Goal: Communication & Community: Answer question/provide support

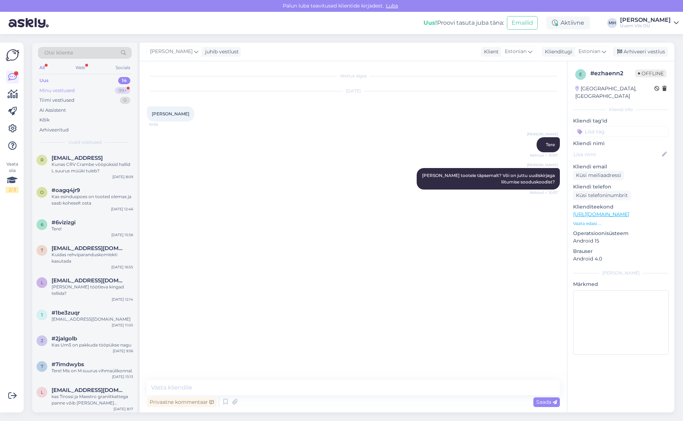
click at [62, 88] on div "Minu vestlused" at bounding box center [56, 90] width 35 height 7
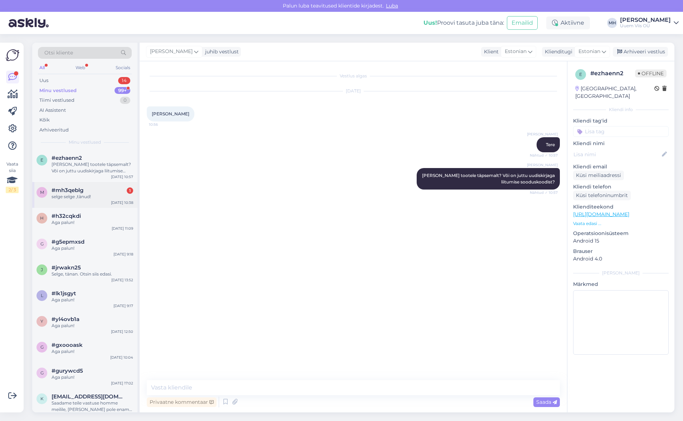
click at [97, 199] on div "selge selge ,tänud!" at bounding box center [93, 196] width 82 height 6
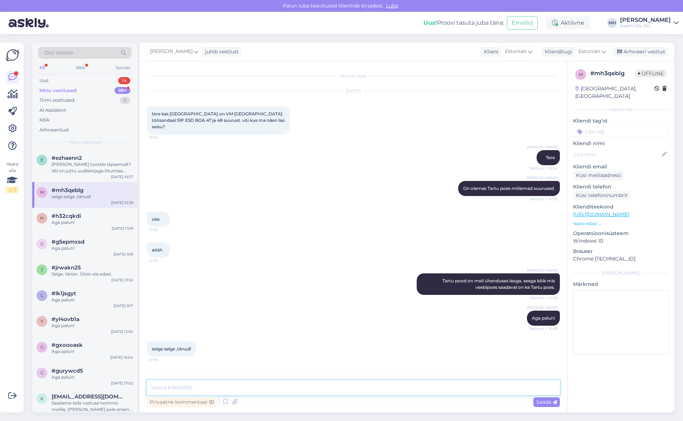
click at [231, 384] on textarea at bounding box center [353, 387] width 413 height 15
click at [91, 166] on div "[PERSON_NAME] tootele täpsemalt? Või on juttu uudiskirjaga liitumise sooduskood…" at bounding box center [93, 167] width 82 height 13
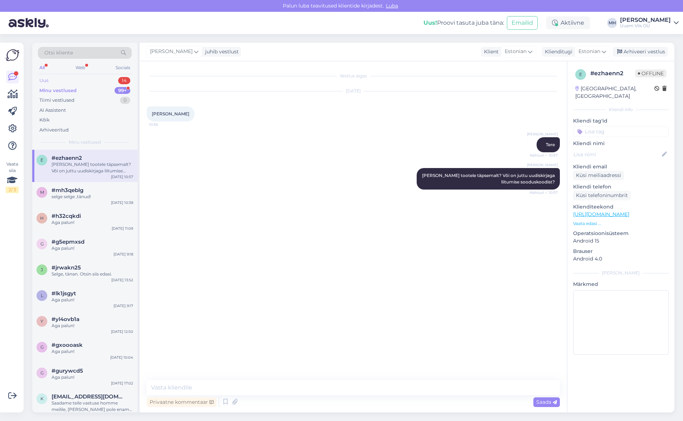
click at [78, 79] on div "Uus 14" at bounding box center [85, 81] width 94 height 10
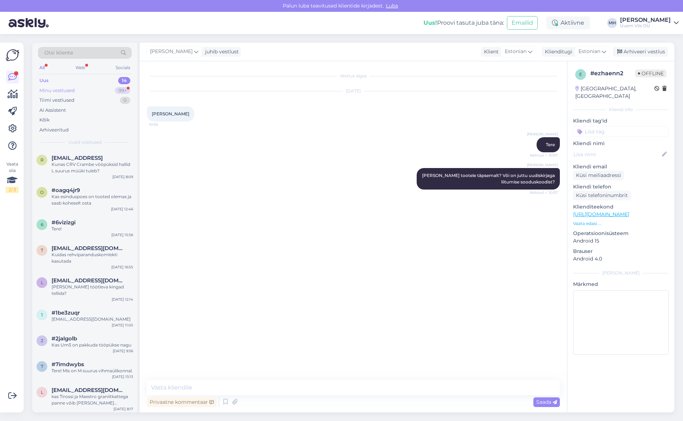
click at [81, 89] on div "Minu vestlused 99+" at bounding box center [85, 91] width 94 height 10
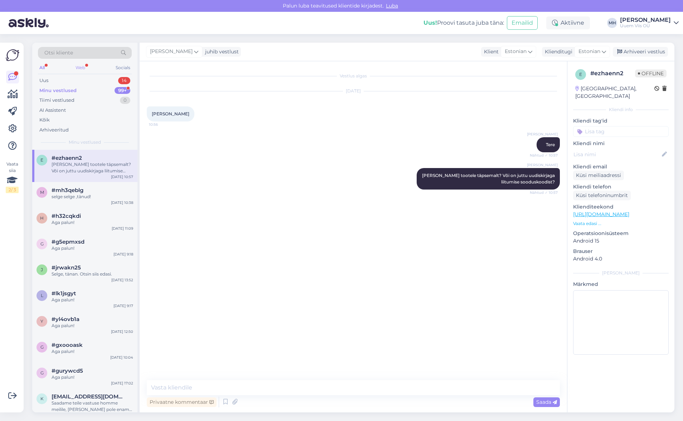
click at [82, 69] on div "Web" at bounding box center [80, 67] width 13 height 9
click at [48, 66] on div "All Web Socials" at bounding box center [85, 68] width 94 height 11
click at [45, 67] on div "All" at bounding box center [42, 67] width 8 height 9
click at [52, 83] on div "Uus 14" at bounding box center [85, 81] width 94 height 10
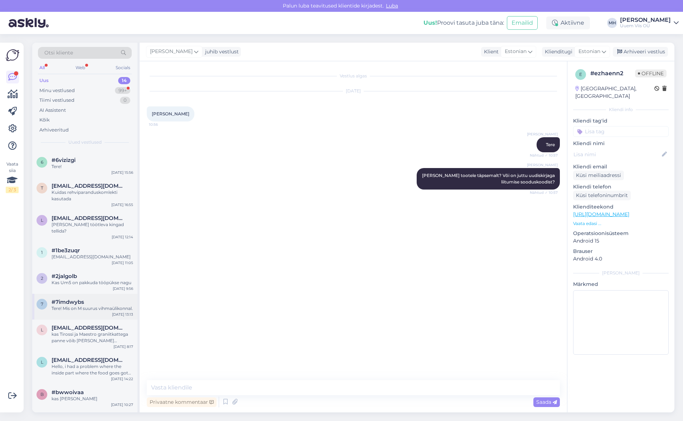
scroll to position [156, 0]
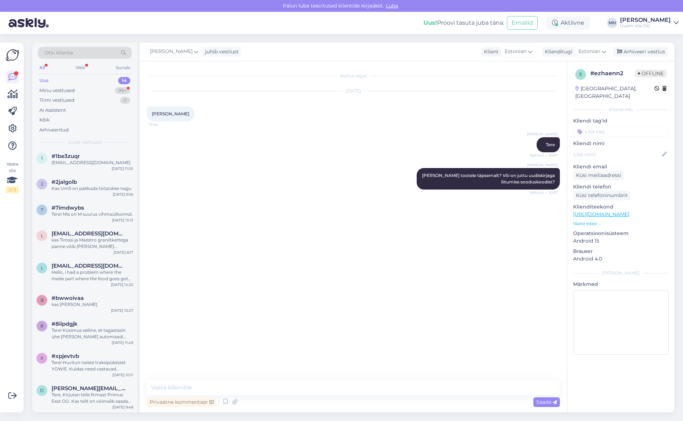
click at [360, 5] on div "[PERSON_NAME] teavitused klientide kirjadest. [GEOGRAPHIC_DATA]" at bounding box center [341, 6] width 683 height 12
click at [393, 6] on span "Luba" at bounding box center [392, 6] width 16 height 6
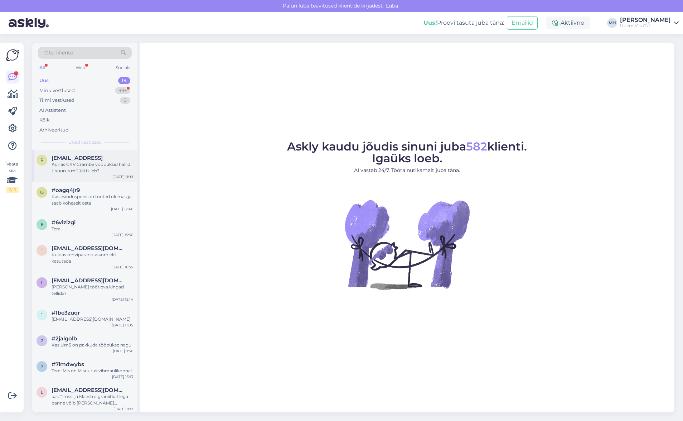
click at [100, 174] on div "r raimpz0@gmail.gom Kunas CRV Crambe vööpüksid hallid L suurus müüki tuleb? Aug…" at bounding box center [84, 166] width 105 height 32
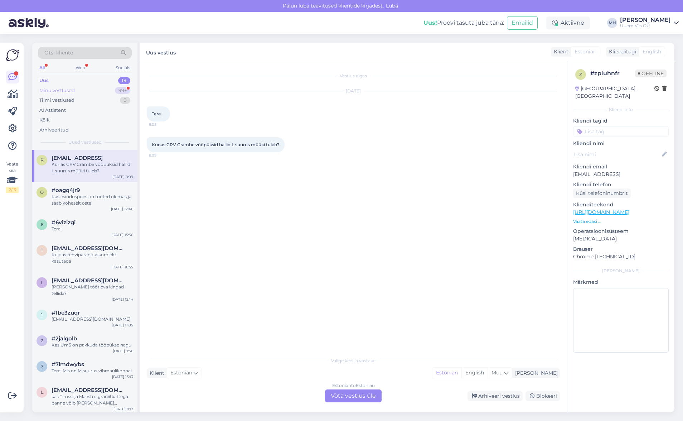
click at [83, 89] on div "Minu vestlused 99+" at bounding box center [85, 91] width 94 height 10
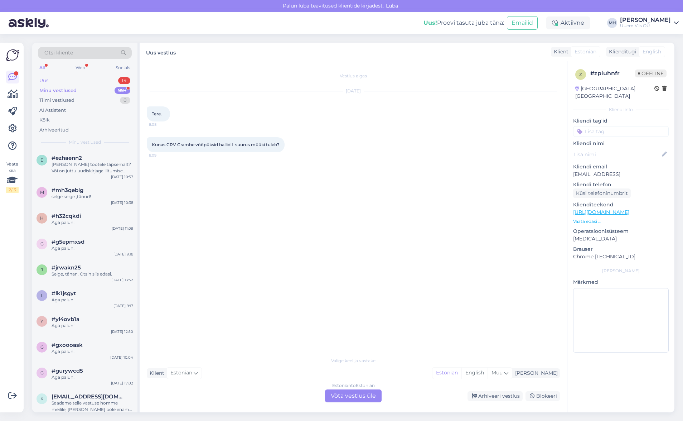
click at [82, 81] on div "Uus 14" at bounding box center [85, 81] width 94 height 10
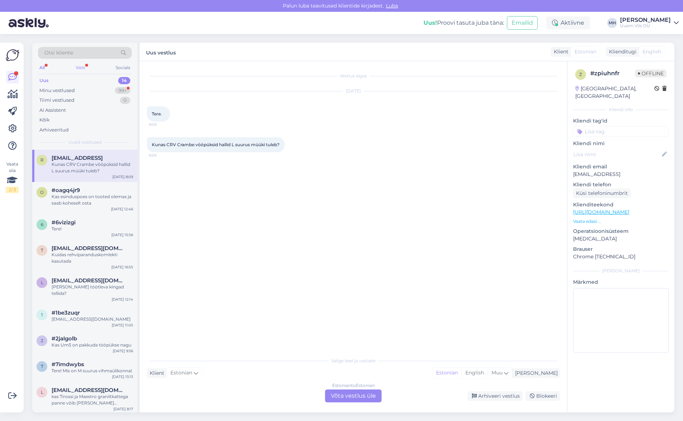
click at [78, 69] on div "Web" at bounding box center [80, 67] width 13 height 9
click at [49, 69] on div "All Web Socials" at bounding box center [85, 68] width 94 height 11
click at [45, 67] on div "All" at bounding box center [42, 67] width 8 height 9
